Goal: Task Accomplishment & Management: Complete application form

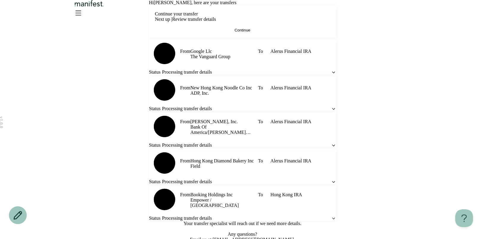
click at [233, 32] on button "Continue" at bounding box center [242, 30] width 175 height 4
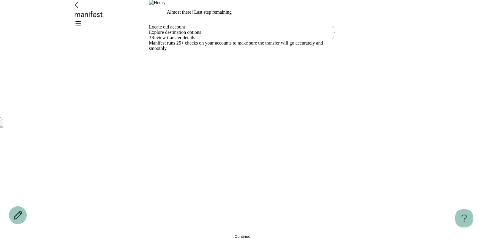
click at [175, 30] on div "Locate old account" at bounding box center [242, 26] width 187 height 5
click at [175, 30] on span "Locate old account" at bounding box center [240, 26] width 182 height 5
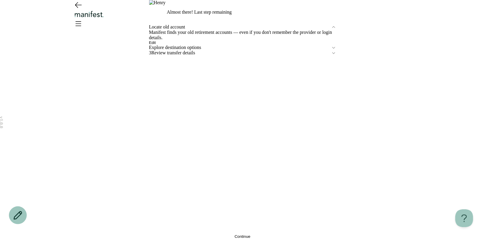
click at [178, 56] on span "Review transfer details" at bounding box center [241, 52] width 180 height 5
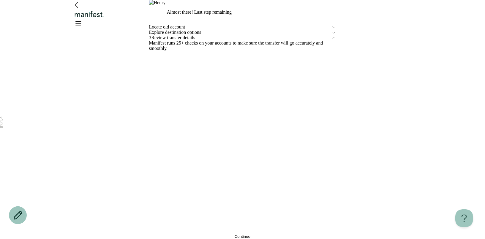
click at [201, 234] on button "Continue" at bounding box center [242, 236] width 187 height 4
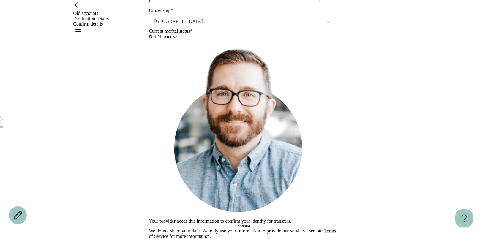
click at [199, 224] on button "Continue" at bounding box center [242, 226] width 187 height 4
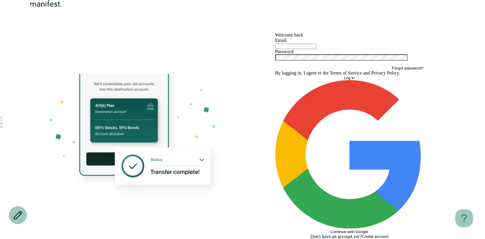
type input "**********"
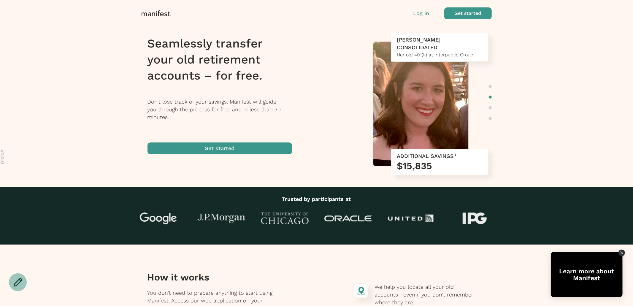
click at [422, 15] on p "Log in" at bounding box center [422, 14] width 16 height 8
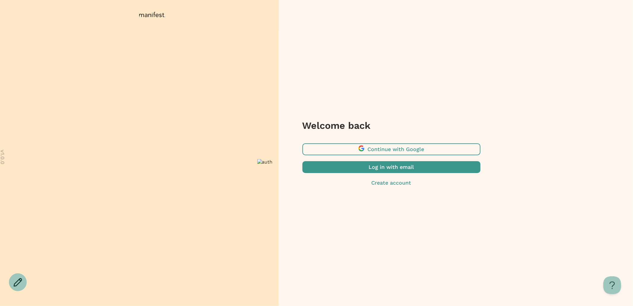
click at [407, 168] on span "button" at bounding box center [392, 167] width 178 height 12
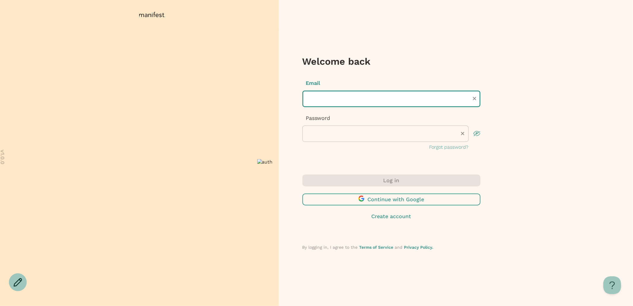
click at [367, 98] on input "text" at bounding box center [392, 99] width 178 height 17
type input "**********"
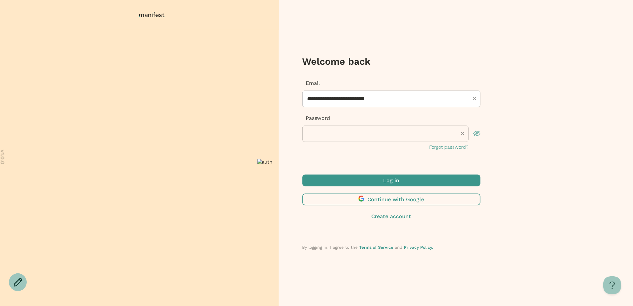
click at [375, 188] on div "Log in Continue with Google Create account" at bounding box center [392, 198] width 178 height 46
click at [376, 180] on span "submit" at bounding box center [392, 181] width 178 height 12
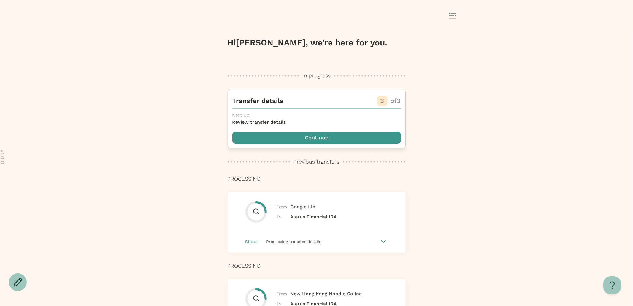
click at [325, 137] on span "button" at bounding box center [317, 138] width 169 height 12
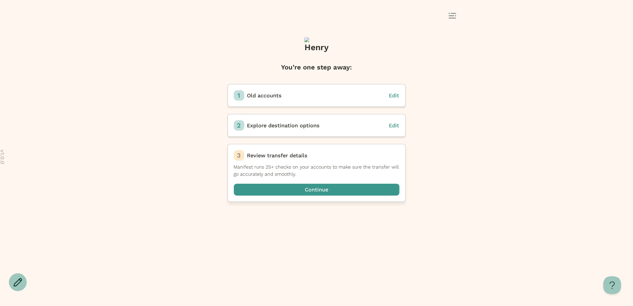
click at [318, 188] on span "button" at bounding box center [317, 190] width 166 height 12
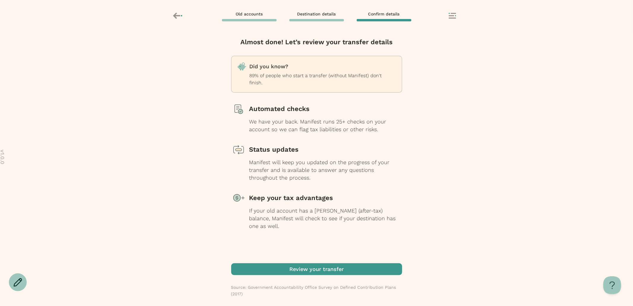
click at [306, 259] on div "Almost done! Let’s review your transfer details Did you know? 89% of people who…" at bounding box center [316, 150] width 171 height 226
click at [306, 272] on span "button" at bounding box center [316, 269] width 171 height 12
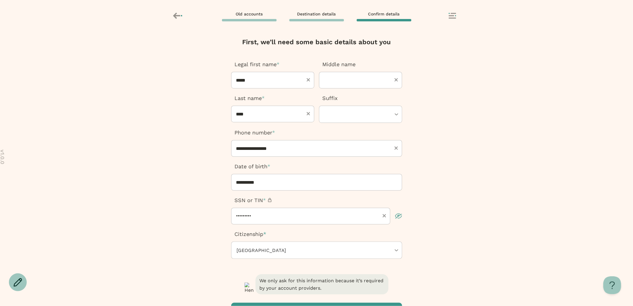
scroll to position [51, 0]
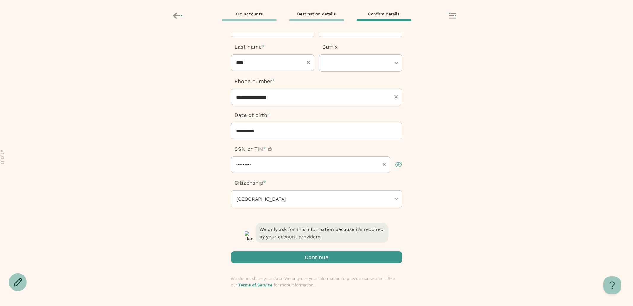
click at [299, 264] on div "We only ask for this information because it’s required by your account provider…" at bounding box center [316, 264] width 171 height 84
click at [287, 259] on span "button" at bounding box center [316, 258] width 171 height 12
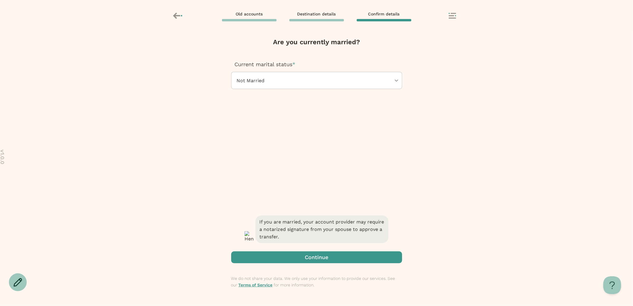
click at [278, 254] on span "button" at bounding box center [316, 258] width 171 height 12
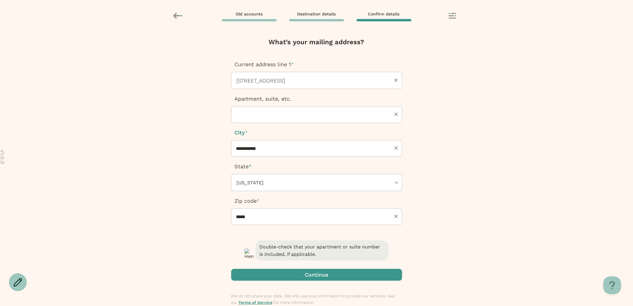
click at [304, 80] on div at bounding box center [316, 80] width 161 height 17
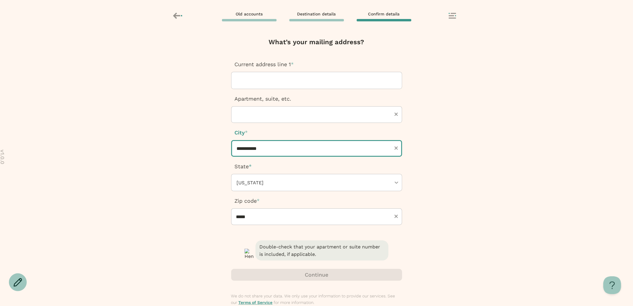
click at [280, 149] on input "**********" at bounding box center [316, 148] width 171 height 17
